Goal: Information Seeking & Learning: Find specific fact

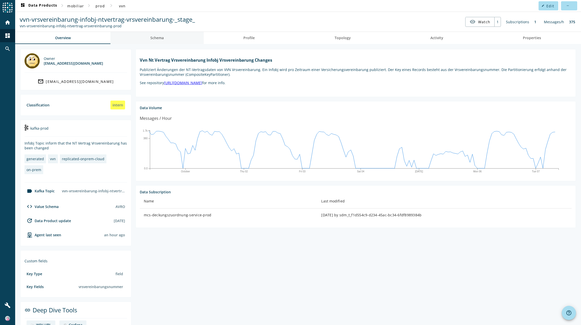
click at [158, 36] on span "Schema" at bounding box center [156, 38] width 13 height 4
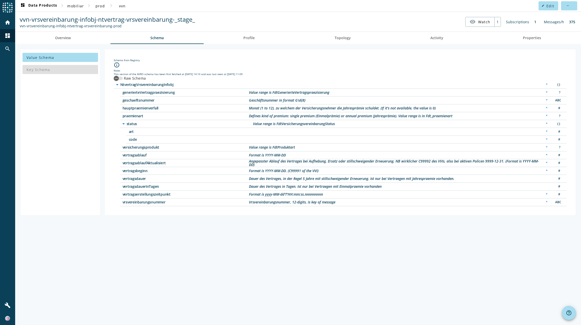
click at [132, 78] on label "Raw Schema" at bounding box center [134, 78] width 23 height 5
click at [123, 78] on button "Raw Schema" at bounding box center [118, 79] width 9 height 4
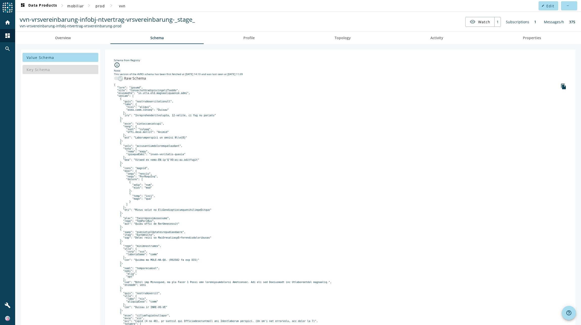
click at [165, 221] on pre at bounding box center [340, 241] width 453 height 317
copy pre "FdtVersicherungsvereinbarungStatus"
